Goal: Task Accomplishment & Management: Use online tool/utility

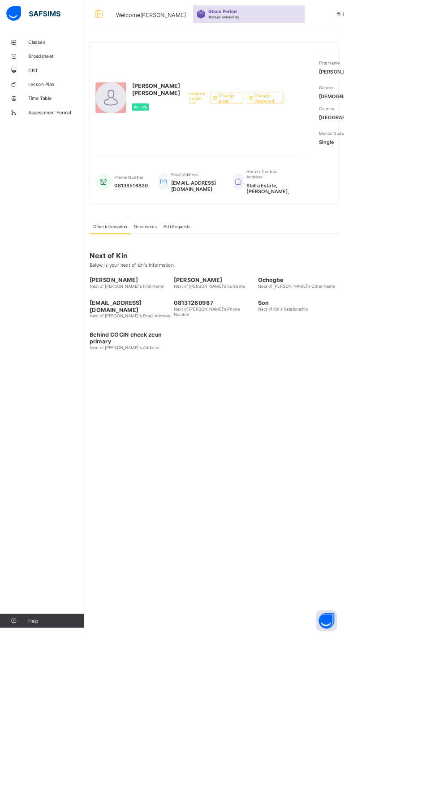
click at [47, 54] on span "Classes" at bounding box center [72, 53] width 72 height 7
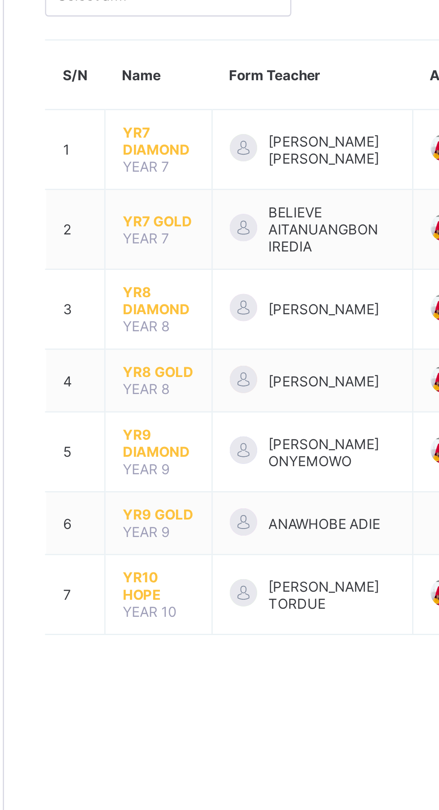
click at [166, 270] on span "YR9 DIAMOND" at bounding box center [168, 264] width 28 height 13
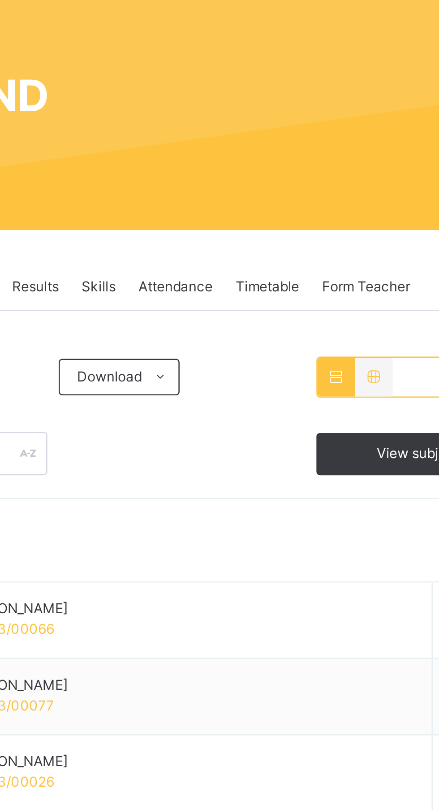
click at [274, 201] on span "Attendance" at bounding box center [271, 203] width 29 height 8
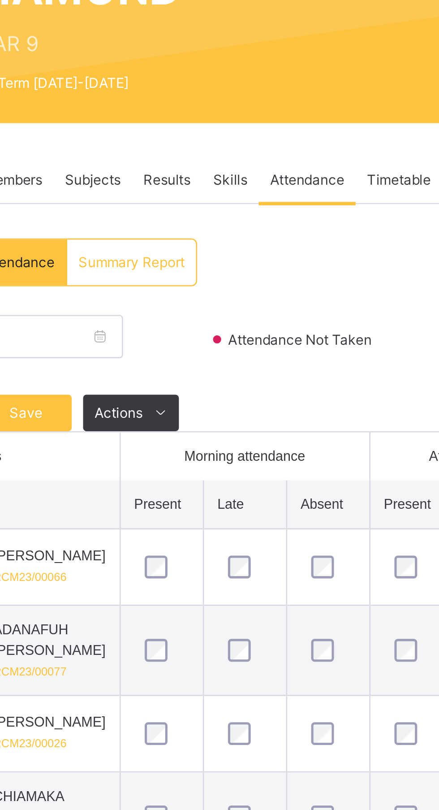
click at [274, 206] on span "Attendance" at bounding box center [271, 203] width 29 height 8
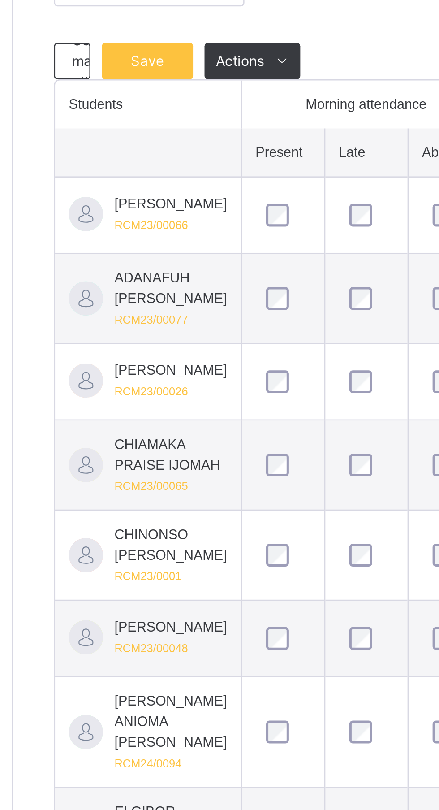
click at [162, 293] on span "Save" at bounding box center [160, 295] width 22 height 8
click at [164, 299] on div "Save" at bounding box center [161, 294] width 36 height 14
click at [165, 292] on span "Save" at bounding box center [160, 295] width 22 height 8
